Goal: Information Seeking & Learning: Learn about a topic

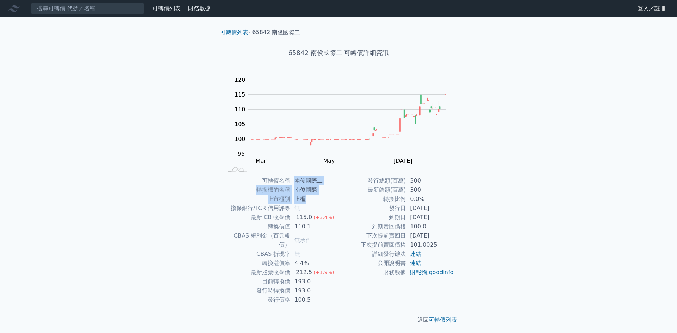
drag, startPoint x: 297, startPoint y: 179, endPoint x: 337, endPoint y: 199, distance: 44.6
click at [337, 199] on tbody "可轉債名稱 南俊國際二 轉換標的名稱 南俊國際 上市櫃別 上櫃 擔保銀行/TCRI信用評等 無 最新 CB 收盤價 115.0 (+3.4%) 轉換價值 11…" at bounding box center [281, 240] width 116 height 128
click at [339, 199] on td "轉換比例" at bounding box center [372, 199] width 67 height 9
drag, startPoint x: 387, startPoint y: 211, endPoint x: 436, endPoint y: 219, distance: 49.0
click at [436, 219] on tbody "發行總額(百萬) 300 最新餘額(百萬) 300 轉換比例 0.0% 發行日 [DATE] 到期日 [DATE] 到期賣回價格 100.0 下次提前賣回日 …" at bounding box center [397, 226] width 116 height 101
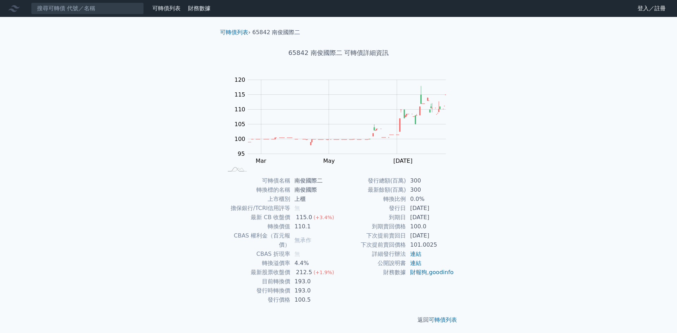
click at [446, 217] on td "[DATE]" at bounding box center [430, 217] width 48 height 9
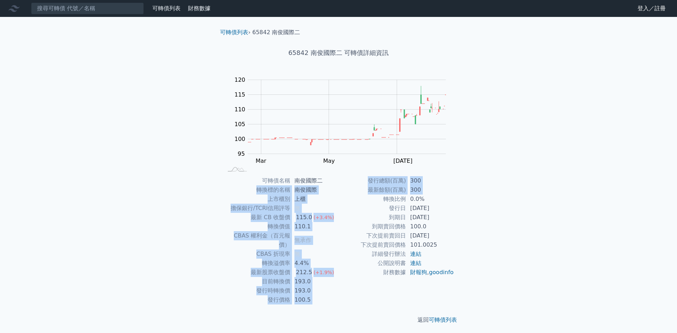
drag, startPoint x: 345, startPoint y: 201, endPoint x: 252, endPoint y: 187, distance: 94.6
click at [252, 187] on div "可轉債名稱 南俊國際二 轉換標的名稱 南俊國際 上市櫃別 上櫃 擔保銀行/TCRI信用評等 無 最新 CB 收盤價 115.0 (+3.4%) 轉換價值 11…" at bounding box center [338, 240] width 248 height 128
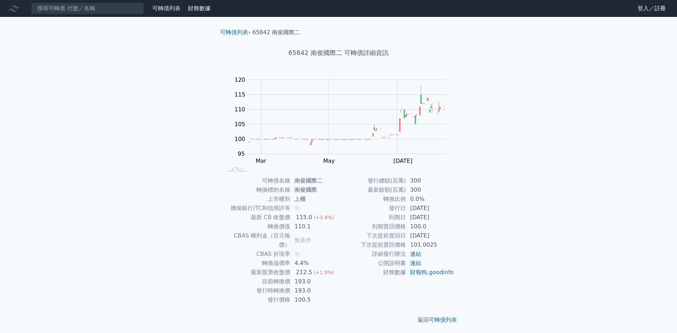
click at [347, 253] on td "詳細發行辦法" at bounding box center [372, 254] width 67 height 9
drag, startPoint x: 331, startPoint y: 273, endPoint x: 258, endPoint y: 273, distance: 73.0
click at [258, 277] on tr "目前轉換價 193.0" at bounding box center [281, 281] width 116 height 9
click at [227, 286] on td "發行時轉換價" at bounding box center [256, 290] width 67 height 9
drag, startPoint x: 230, startPoint y: 283, endPoint x: 338, endPoint y: 288, distance: 108.1
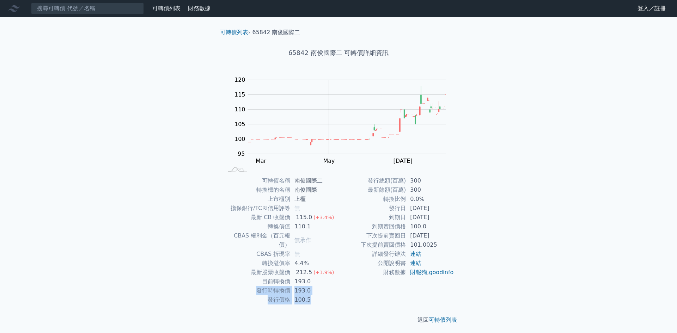
click at [338, 288] on tbody "可轉債名稱 南俊國際二 轉換標的名稱 南俊國際 上市櫃別 上櫃 擔保銀行/TCRI信用評等 無 最新 CB 收盤價 115.0 (+3.4%) 轉換價值 11…" at bounding box center [281, 240] width 116 height 128
click at [338, 296] on td "100.5" at bounding box center [314, 300] width 48 height 9
drag, startPoint x: 345, startPoint y: 292, endPoint x: 262, endPoint y: 276, distance: 84.1
click at [262, 276] on div "可轉債名稱 南俊國際二 轉換標的名稱 南俊國際 上市櫃別 上櫃 擔保銀行/TCRI信用評等 無 最新 CB 收盤價 115.0 (+3.4%) 轉換價值 11…" at bounding box center [338, 240] width 248 height 128
click at [346, 289] on div "發行總額(百萬) 300 最新餘額(百萬) 300 轉換比例 0.0% 發行日 [DATE] 到期日 [DATE] 到期賣回價格 100.0 下次提前賣回日 …" at bounding box center [397, 240] width 116 height 128
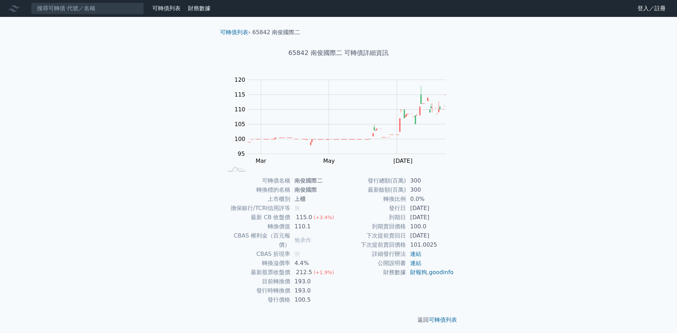
drag, startPoint x: 367, startPoint y: 176, endPoint x: 459, endPoint y: 230, distance: 106.4
click at [459, 230] on div "可轉債列表 › 65842 南俊國際二 65842 南俊國際二 可轉債詳細資訊 Zoom Out 100 85 90 95 100 105 110 115 1…" at bounding box center [338, 176] width 248 height 319
click at [459, 232] on div "可轉債名稱 南俊國際二 轉換標的名稱 南俊國際 上市櫃別 上櫃 擔保銀行/TCRI信用評等 無 最新 CB 收盤價 115.0 (+3.4%) 轉換價值 11…" at bounding box center [338, 240] width 248 height 128
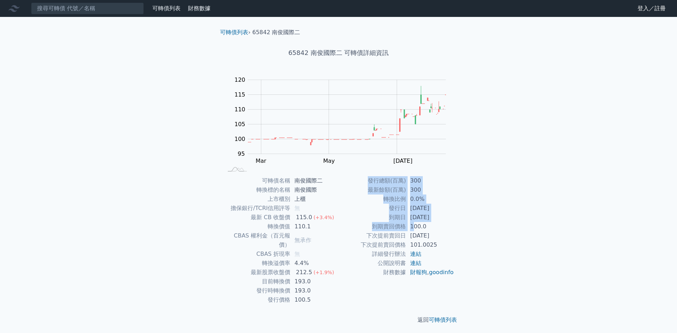
drag, startPoint x: 463, startPoint y: 235, endPoint x: 418, endPoint y: 232, distance: 45.2
click at [413, 230] on div "可轉債列表 › 65842 南俊國際二 65842 南俊國際二 可轉債詳細資訊 Zoom Out 100 85 90 95 100 105 110 115 1…" at bounding box center [338, 176] width 271 height 319
click at [426, 231] on tbody "發行總額(百萬) 300 最新餘額(百萬) 300 轉換比例 0.0% 發行日 [DATE] 到期日 [DATE] 到期賣回價格 100.0 下次提前賣回日 …" at bounding box center [397, 226] width 116 height 101
click at [438, 231] on td "[DATE]" at bounding box center [430, 235] width 48 height 9
drag, startPoint x: 438, startPoint y: 230, endPoint x: 368, endPoint y: 228, distance: 70.2
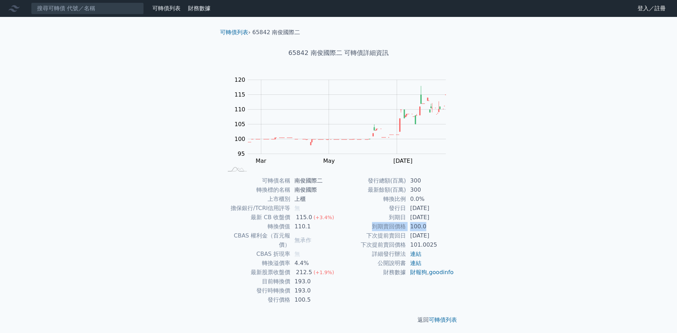
click at [368, 228] on tr "到期賣回價格 100.0" at bounding box center [397, 226] width 116 height 9
click at [368, 228] on td "到期賣回價格" at bounding box center [372, 226] width 67 height 9
drag, startPoint x: 364, startPoint y: 225, endPoint x: 427, endPoint y: 236, distance: 63.7
click at [427, 236] on tbody "發行總額(百萬) 300 最新餘額(百萬) 300 轉換比例 0.0% 發行日 [DATE] 到期日 [DATE] 到期賣回價格 100.0 下次提前賣回日 …" at bounding box center [397, 226] width 116 height 101
click at [447, 236] on td "[DATE]" at bounding box center [430, 235] width 48 height 9
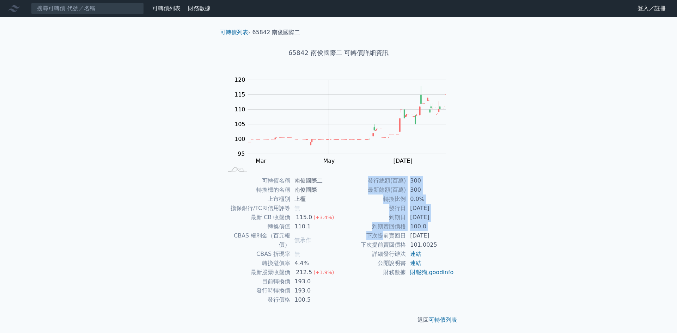
drag, startPoint x: 458, startPoint y: 237, endPoint x: 385, endPoint y: 232, distance: 72.8
click at [385, 232] on div "可轉債名稱 南俊國際二 轉換標的名稱 南俊國際 上市櫃別 上櫃 擔保銀行/TCRI信用評等 無 最新 CB 收盤價 115.0 (+3.4%) 轉換價值 11…" at bounding box center [338, 240] width 248 height 128
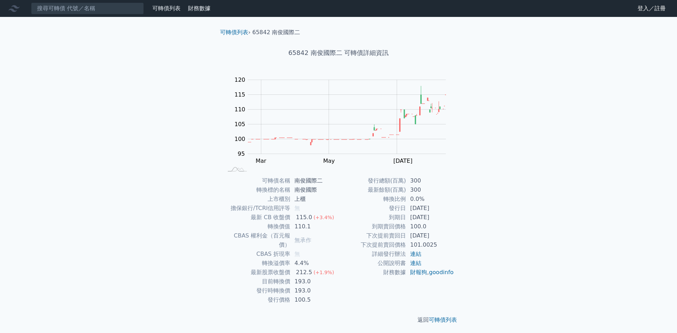
drag, startPoint x: 380, startPoint y: 234, endPoint x: 384, endPoint y: 235, distance: 4.0
click at [380, 234] on td "下次提前賣回日" at bounding box center [372, 235] width 67 height 9
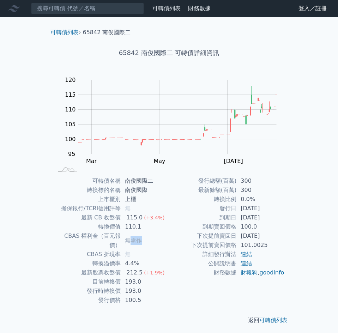
drag, startPoint x: 129, startPoint y: 235, endPoint x: 146, endPoint y: 235, distance: 17.3
click at [146, 235] on td "無承作" at bounding box center [145, 240] width 48 height 18
drag, startPoint x: 152, startPoint y: 233, endPoint x: 127, endPoint y: 233, distance: 24.3
click at [127, 233] on td "無承作" at bounding box center [145, 240] width 48 height 18
